Goal: Task Accomplishment & Management: Use online tool/utility

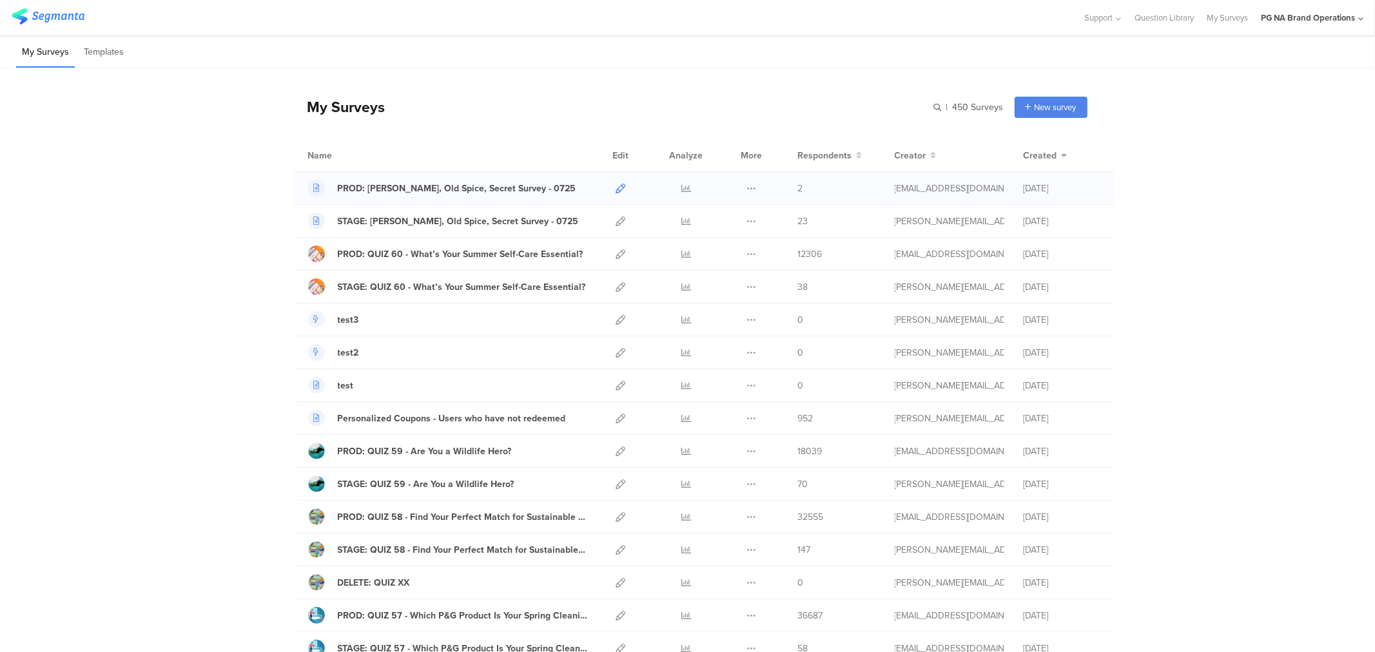
click at [616, 189] on icon at bounding box center [621, 189] width 10 height 10
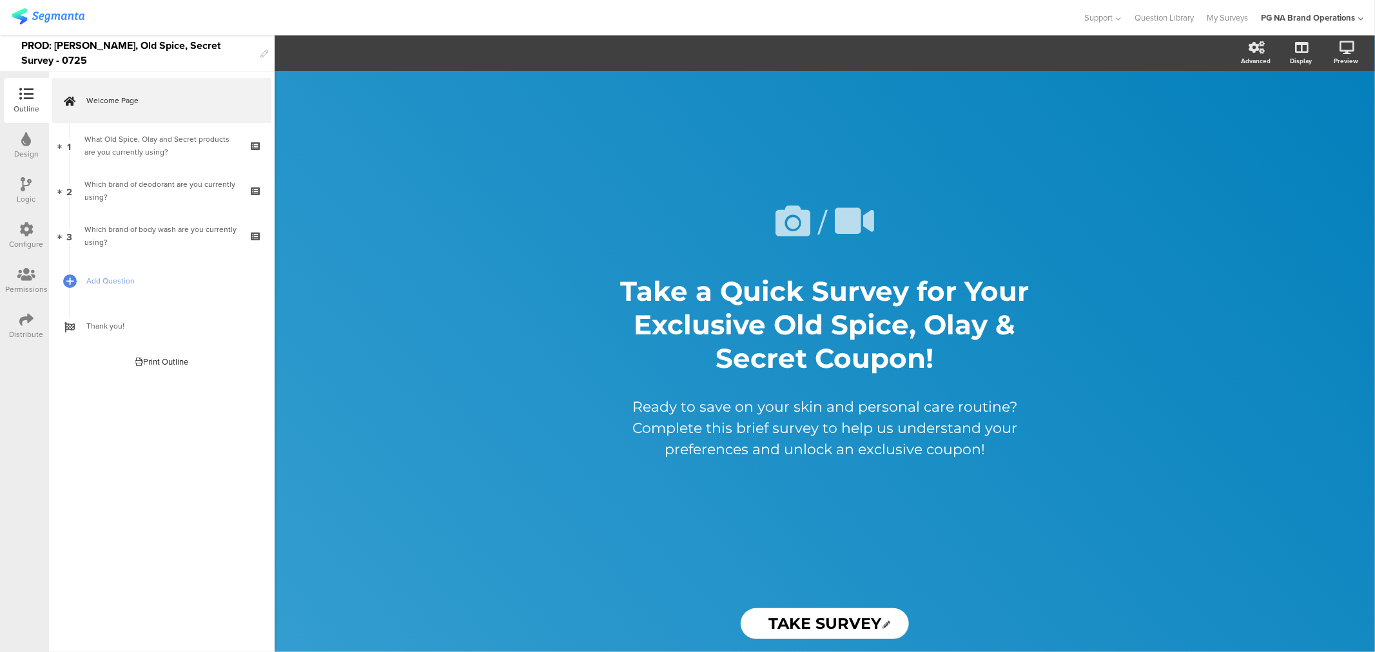
click at [21, 329] on div "Distribute" at bounding box center [27, 335] width 34 height 12
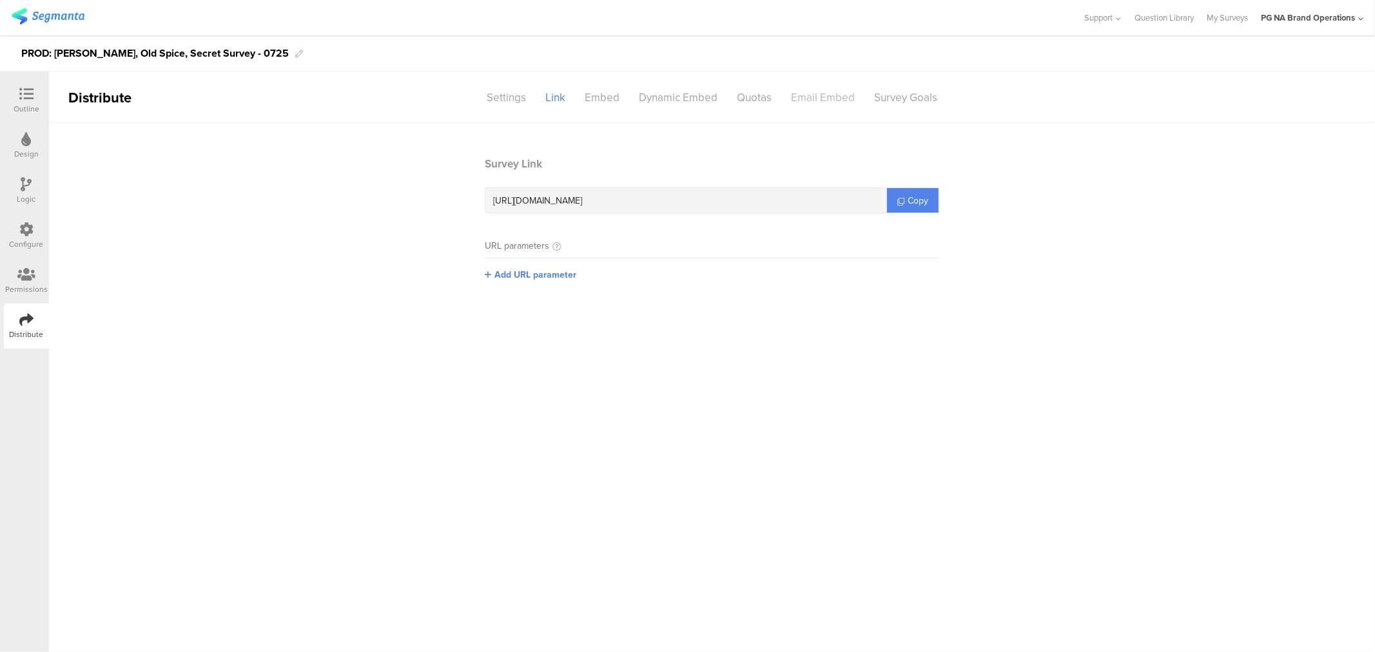
click at [813, 95] on div "Email Embed" at bounding box center [822, 97] width 83 height 23
click at [672, 90] on div "Dynamic Embed" at bounding box center [678, 97] width 98 height 23
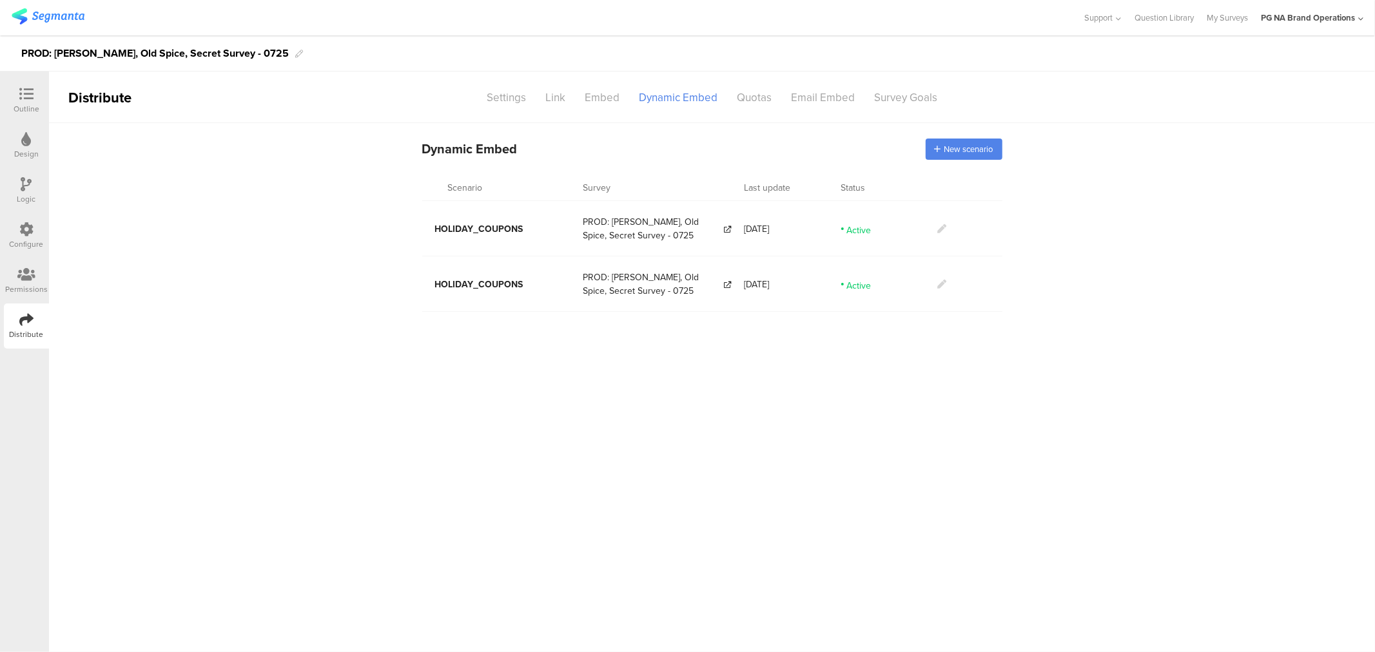
click at [939, 280] on icon at bounding box center [942, 284] width 9 height 9
